Goal: Use online tool/utility: Utilize a website feature to perform a specific function

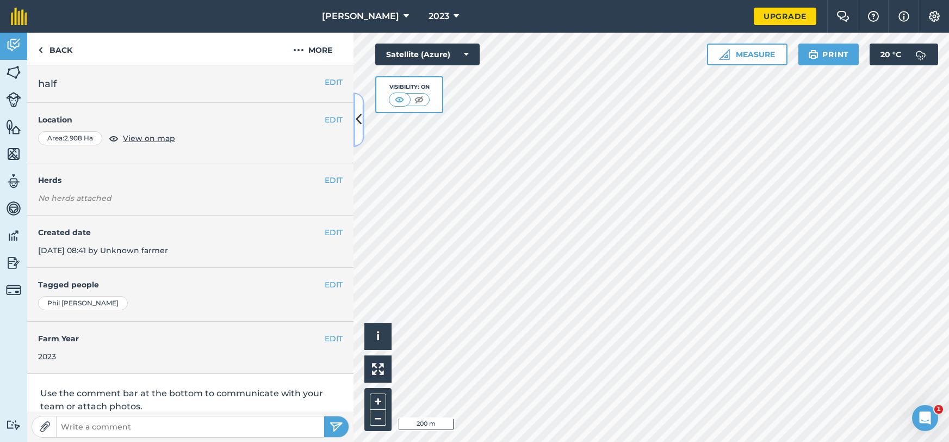
click at [359, 138] on button at bounding box center [358, 119] width 11 height 54
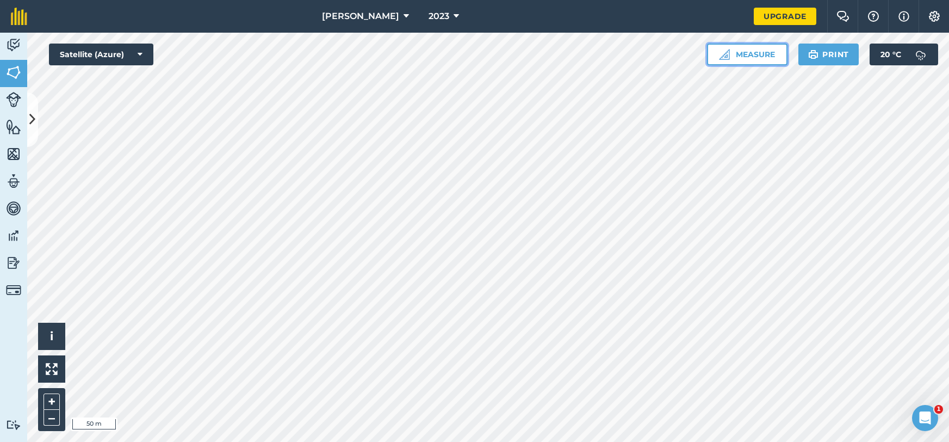
click at [742, 52] on button "Measure" at bounding box center [747, 55] width 80 height 22
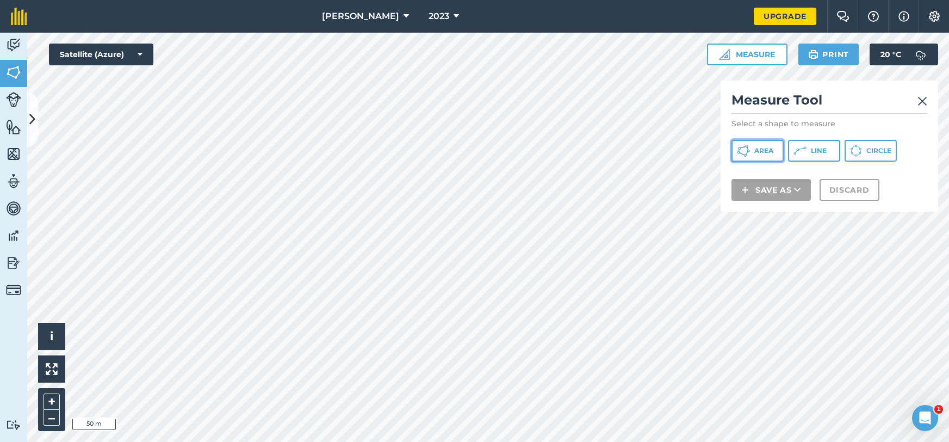
click at [769, 149] on span "Area" at bounding box center [763, 150] width 19 height 9
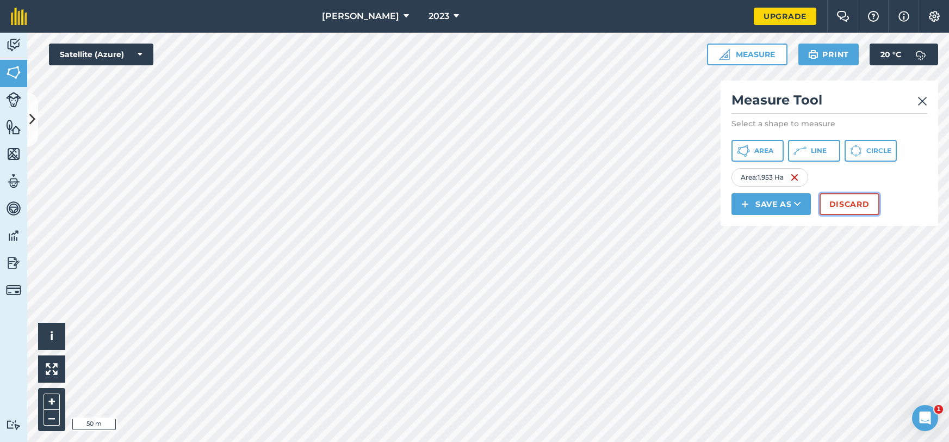
click at [844, 207] on button "Discard" at bounding box center [849, 204] width 60 height 22
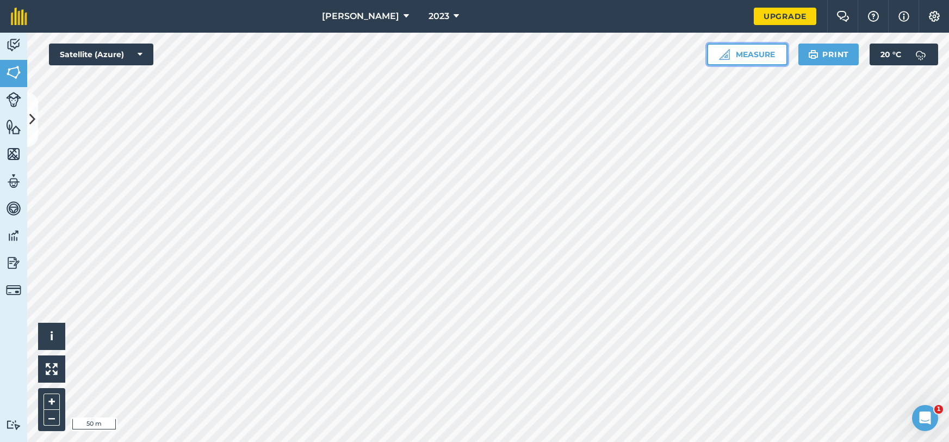
click at [730, 53] on button "Measure" at bounding box center [747, 55] width 80 height 22
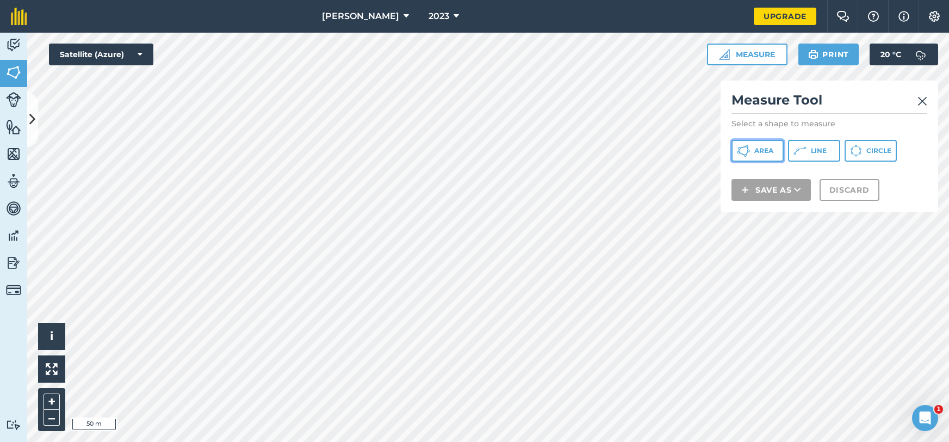
click at [761, 157] on button "Area" at bounding box center [757, 151] width 52 height 22
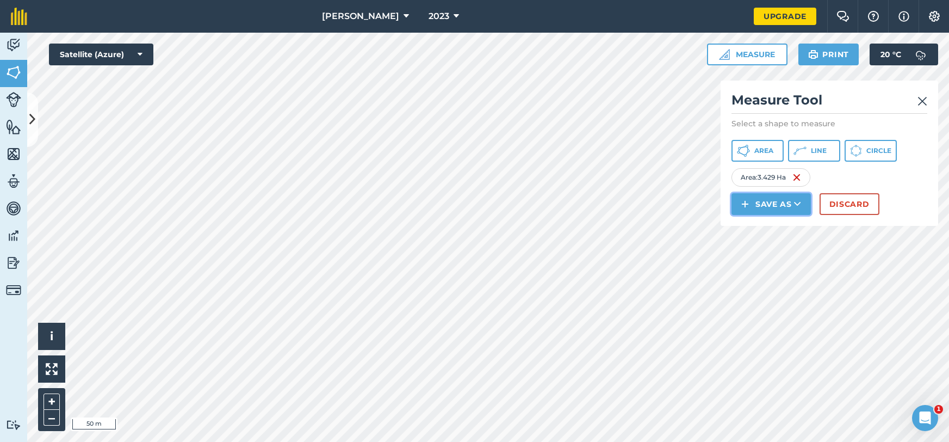
click at [761, 197] on button "Save as" at bounding box center [770, 204] width 79 height 22
click at [779, 281] on link "Note" at bounding box center [771, 277] width 76 height 24
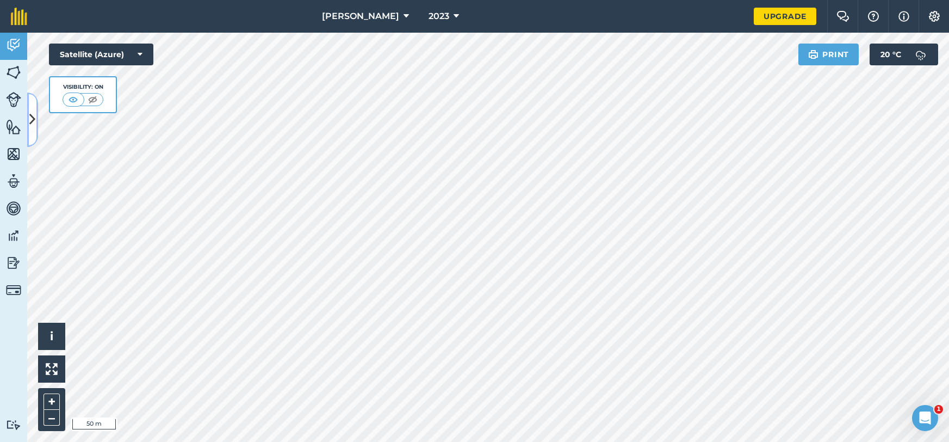
click at [29, 112] on icon at bounding box center [32, 119] width 6 height 19
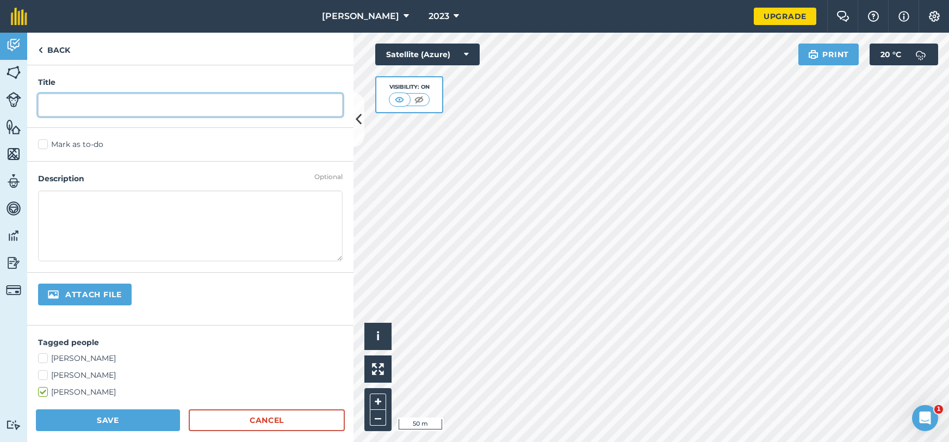
click at [84, 109] on input "text" at bounding box center [190, 105] width 305 height 23
type input "2 days"
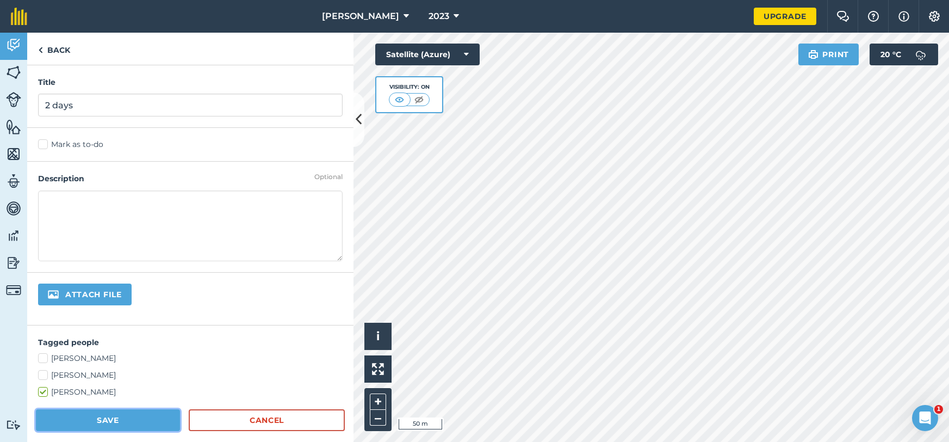
click at [124, 414] on button "Save" at bounding box center [108, 420] width 144 height 22
